Goal: Check status: Check status

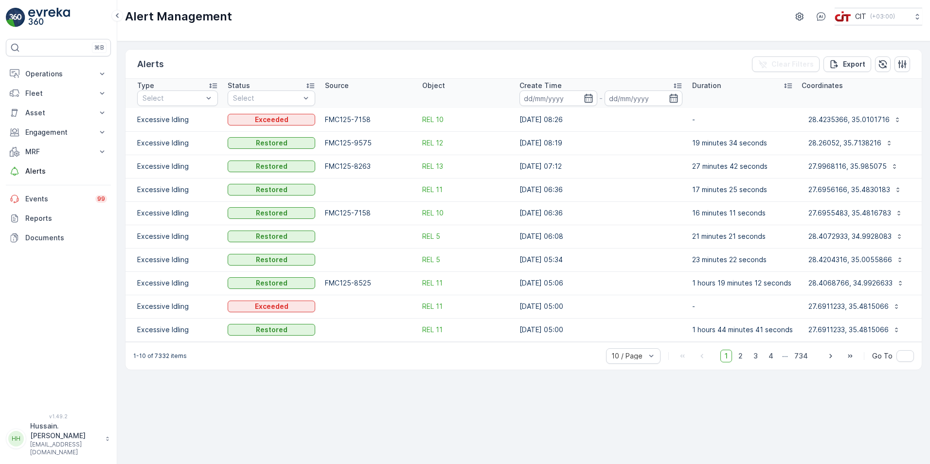
click at [170, 117] on td "Excessive Idling" at bounding box center [173, 119] width 97 height 23
click at [351, 120] on td "FMC125-7158" at bounding box center [368, 119] width 97 height 23
click at [440, 120] on span "REL 10" at bounding box center [432, 120] width 21 height 10
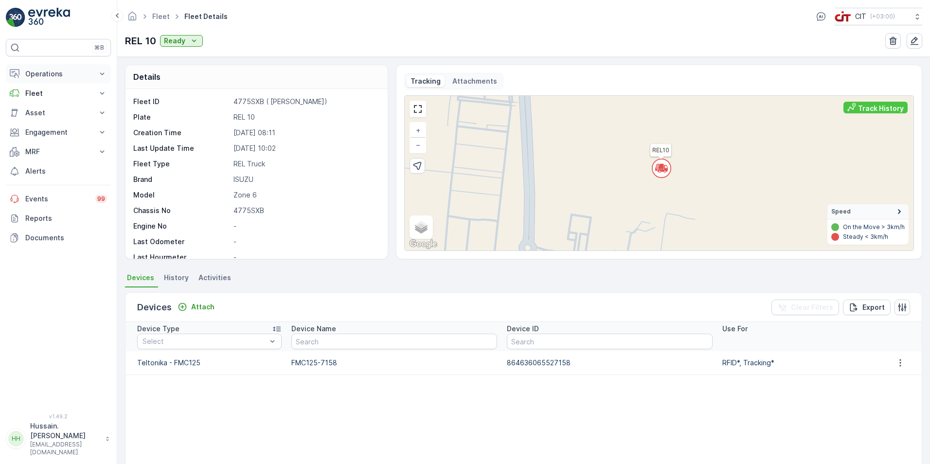
click at [76, 71] on p "Operations" at bounding box center [58, 74] width 66 height 10
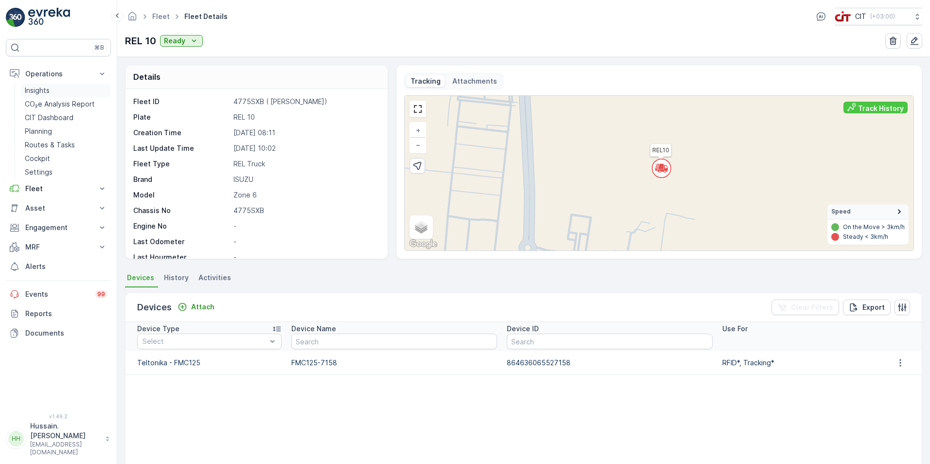
click at [67, 93] on link "Insights" at bounding box center [66, 91] width 90 height 14
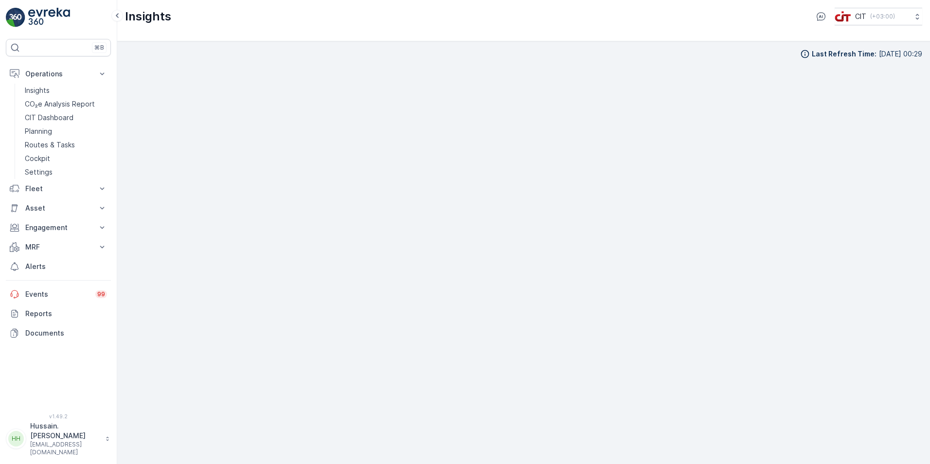
scroll to position [10, 0]
